Goal: Navigation & Orientation: Find specific page/section

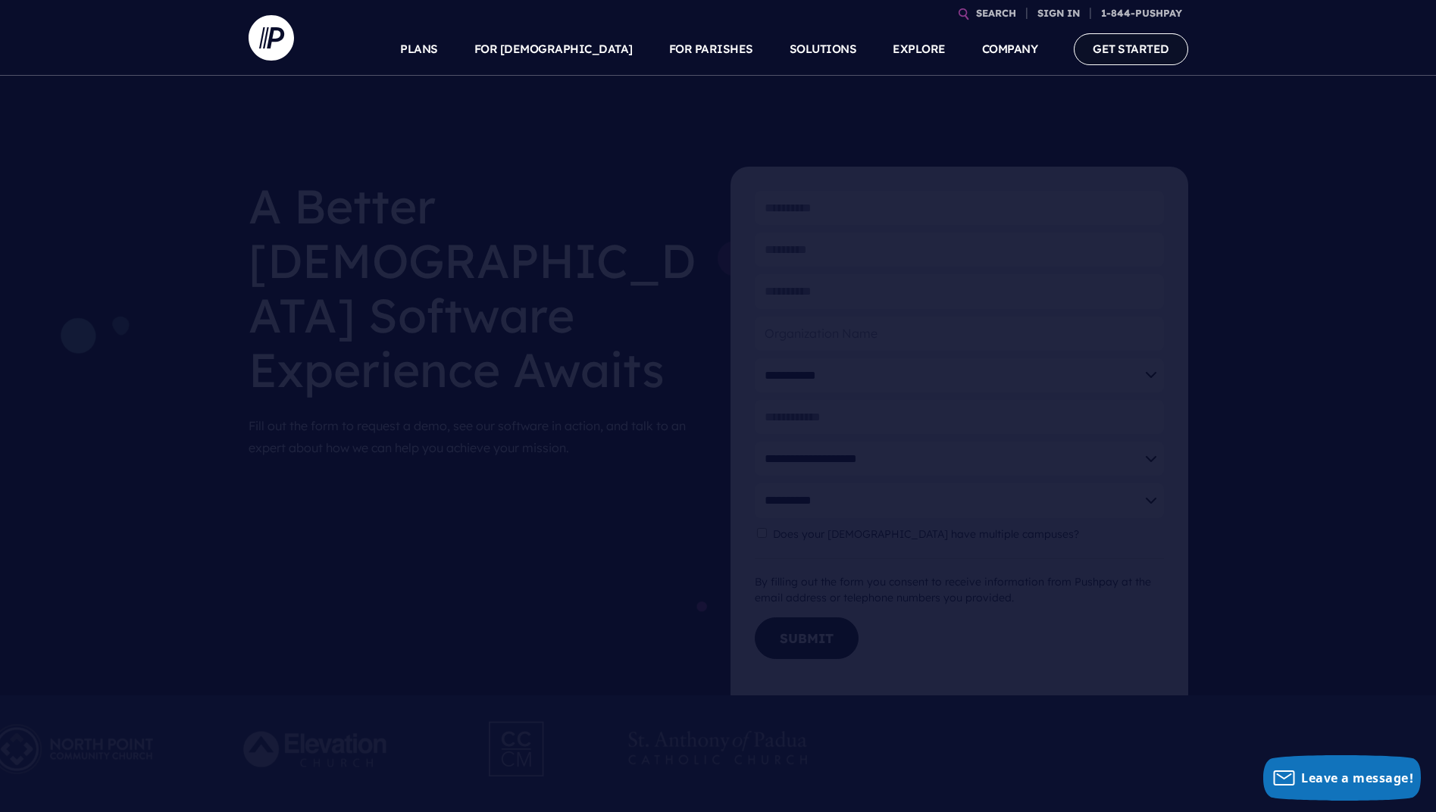
click at [1125, 46] on link "GET STARTED" at bounding box center [1131, 48] width 114 height 31
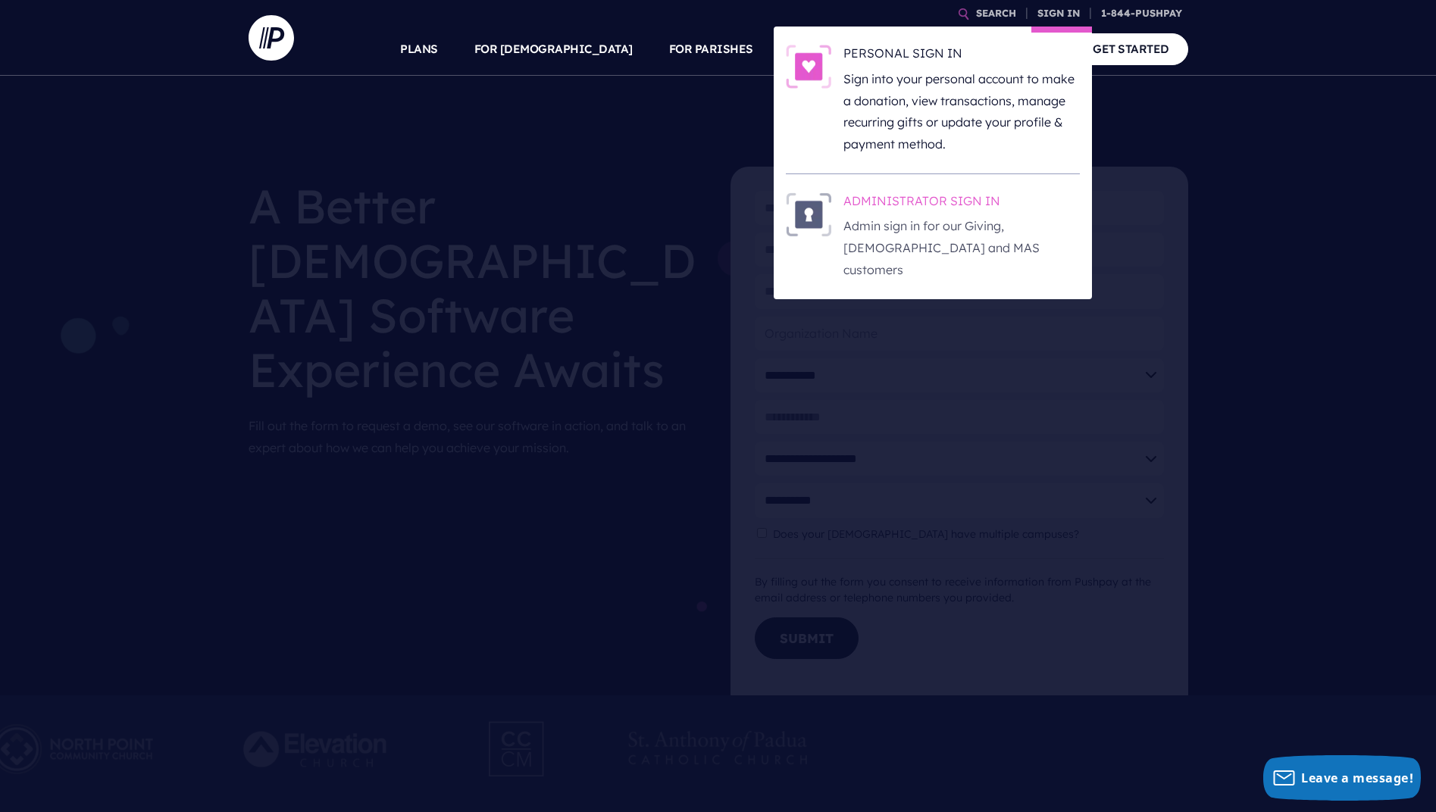
click at [963, 212] on h6 "ADMINISTRATOR SIGN IN" at bounding box center [962, 204] width 236 height 23
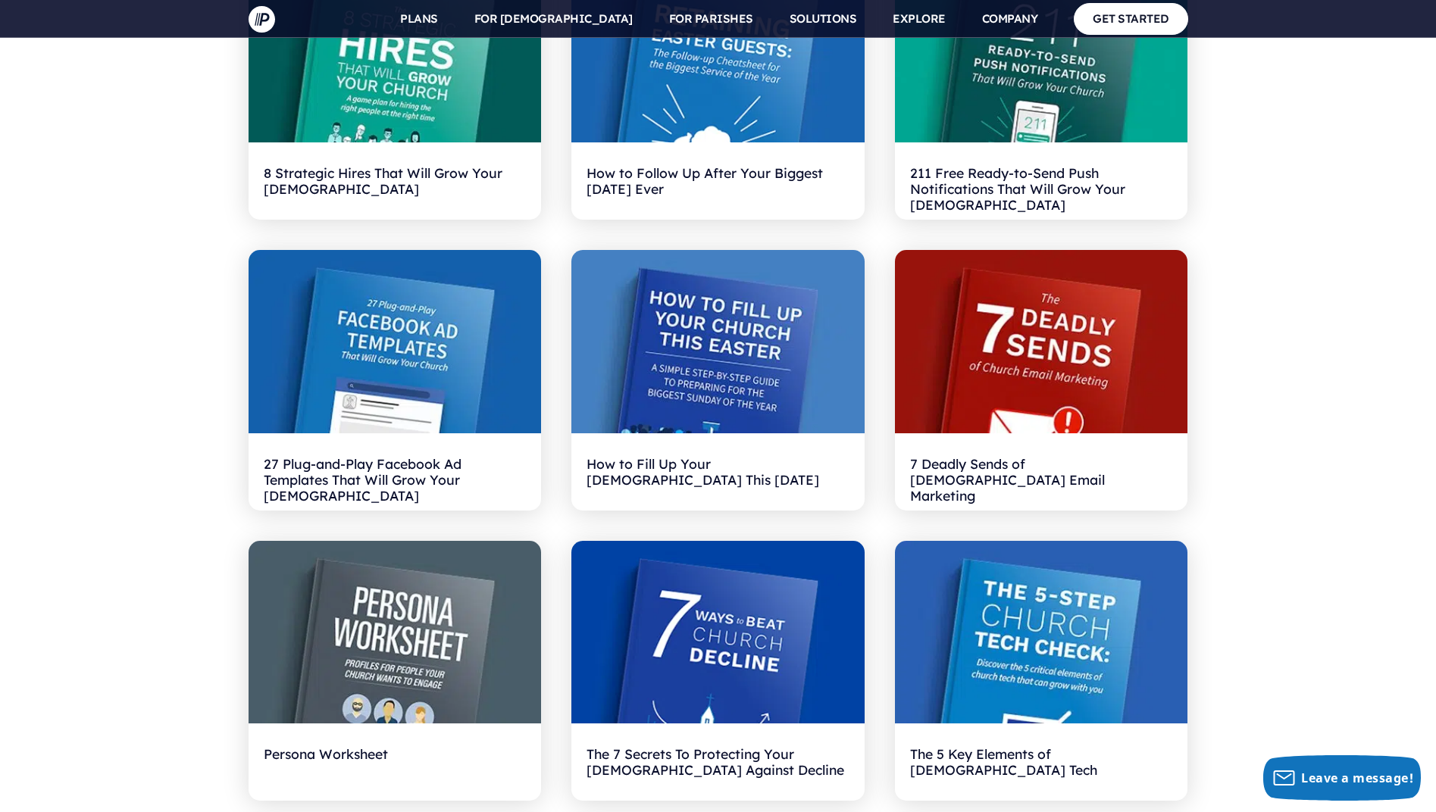
scroll to position [2198, 0]
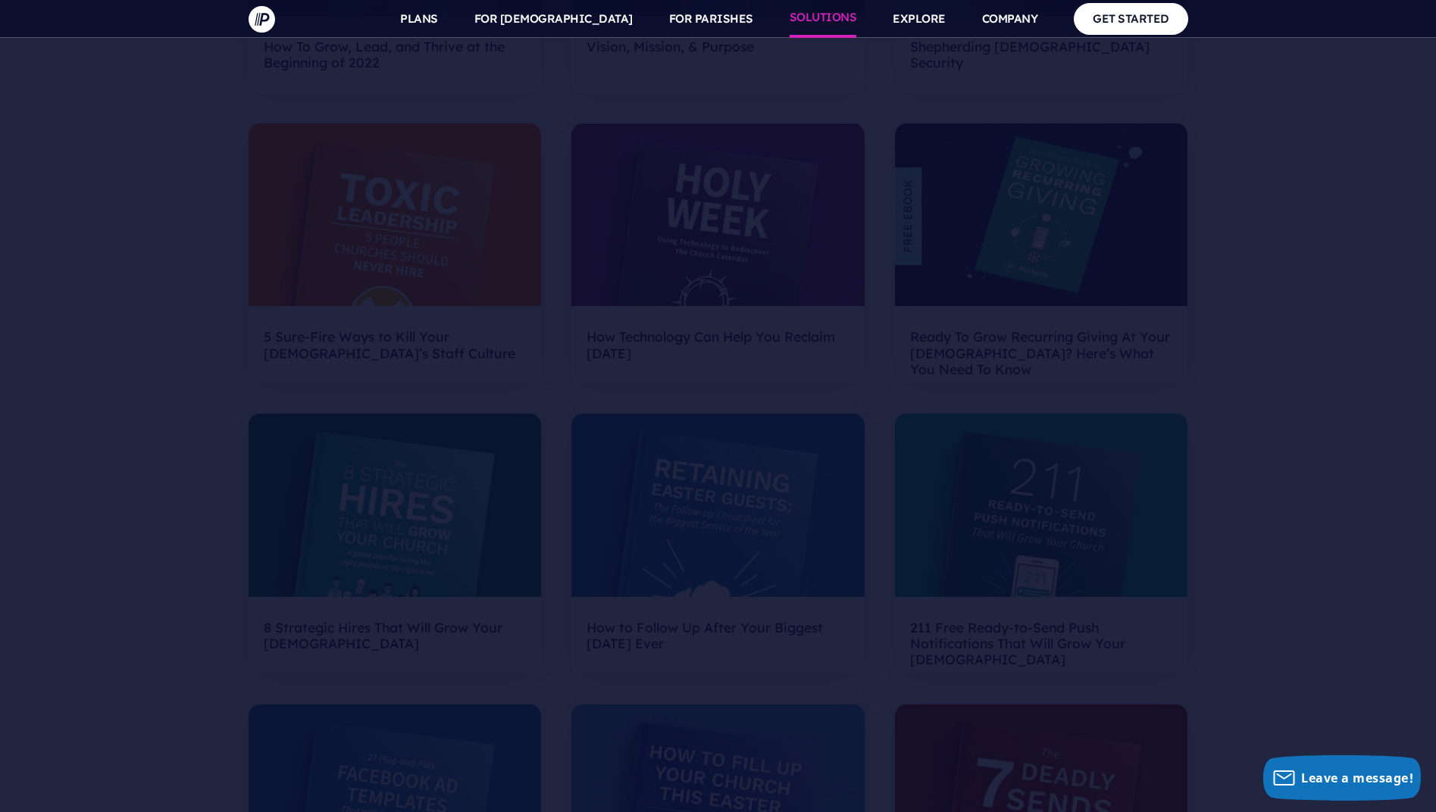
click at [831, 21] on link "SOLUTIONS" at bounding box center [823, 19] width 67 height 38
